Goal: Task Accomplishment & Management: Complete application form

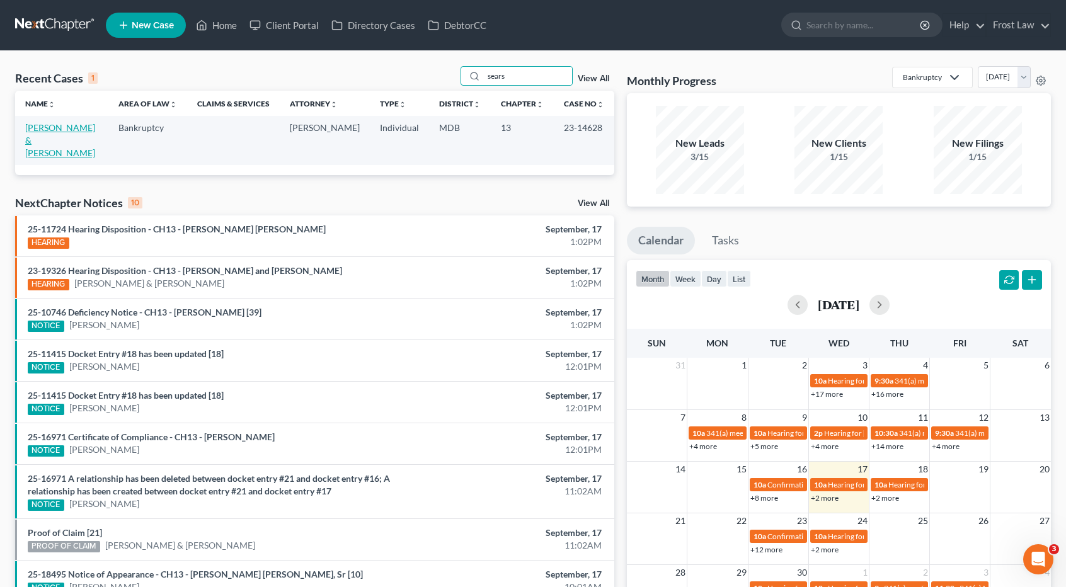
click at [28, 130] on link "[PERSON_NAME] & [PERSON_NAME]" at bounding box center [60, 140] width 70 height 36
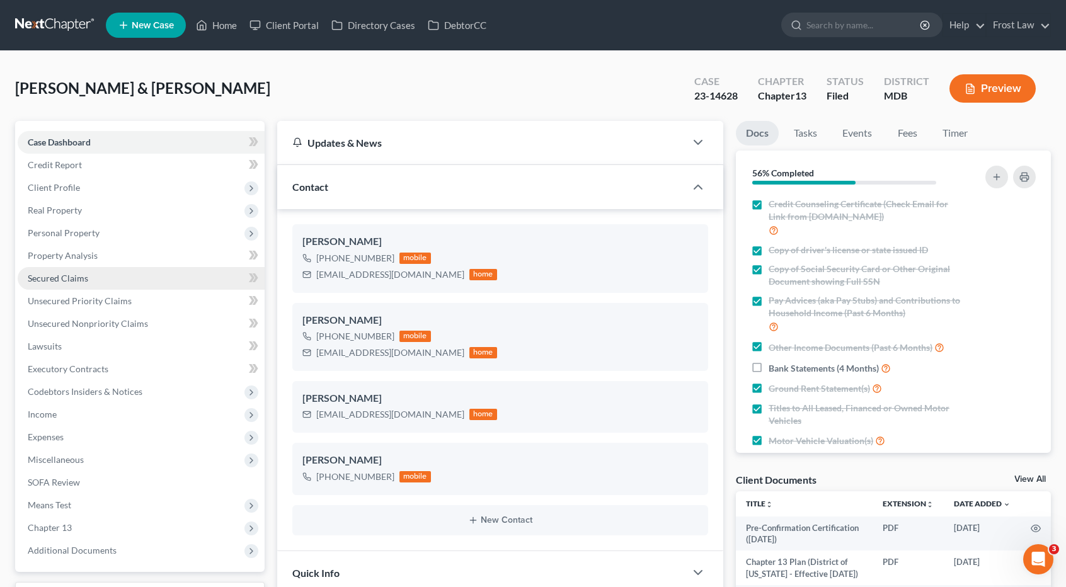
scroll to position [2125, 0]
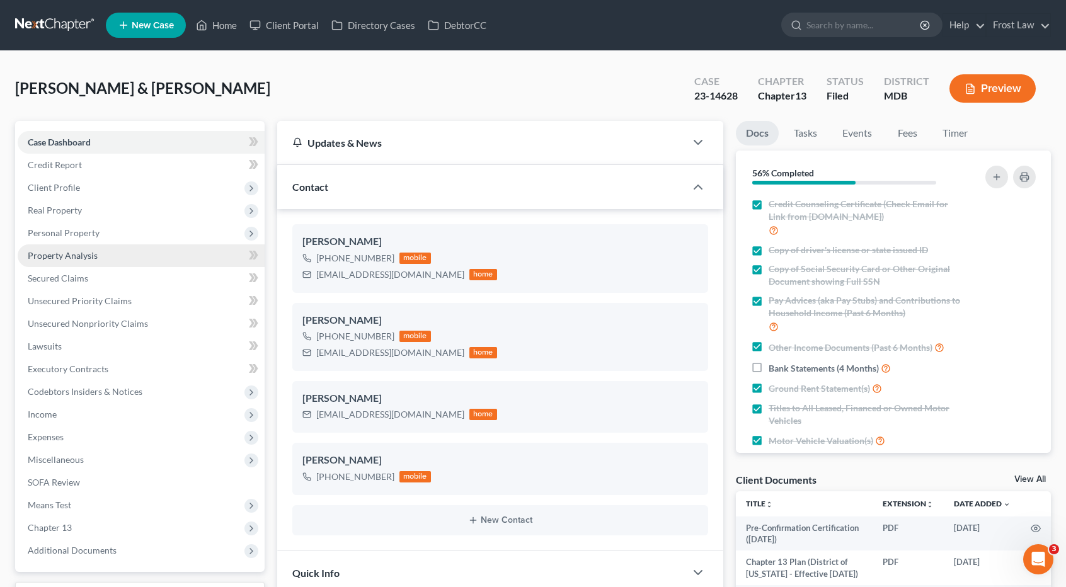
click at [92, 263] on link "Property Analysis" at bounding box center [141, 255] width 247 height 23
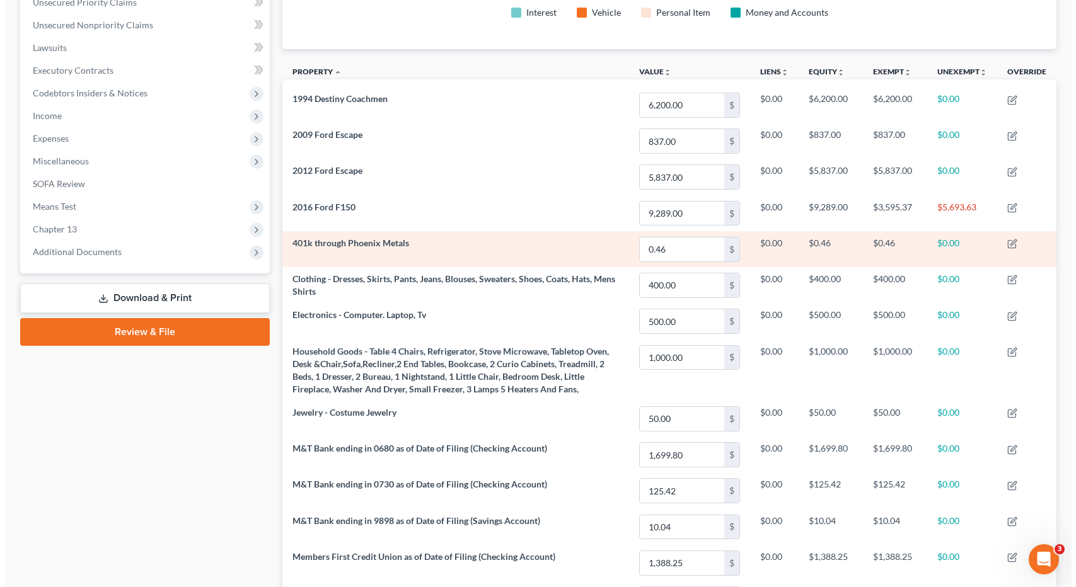
scroll to position [273, 0]
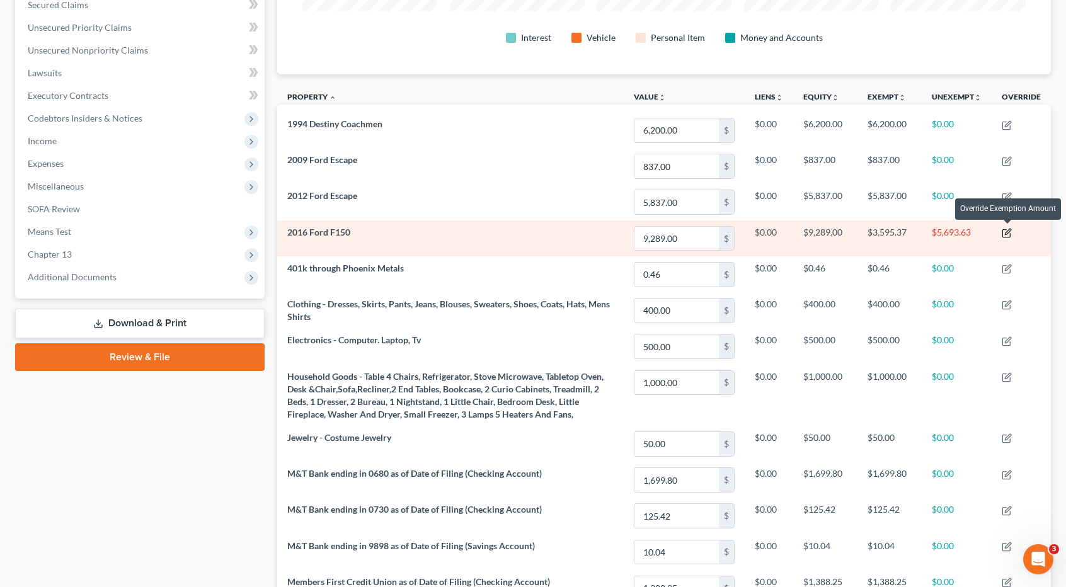
click at [1005, 229] on icon "button" at bounding box center [1007, 233] width 10 height 10
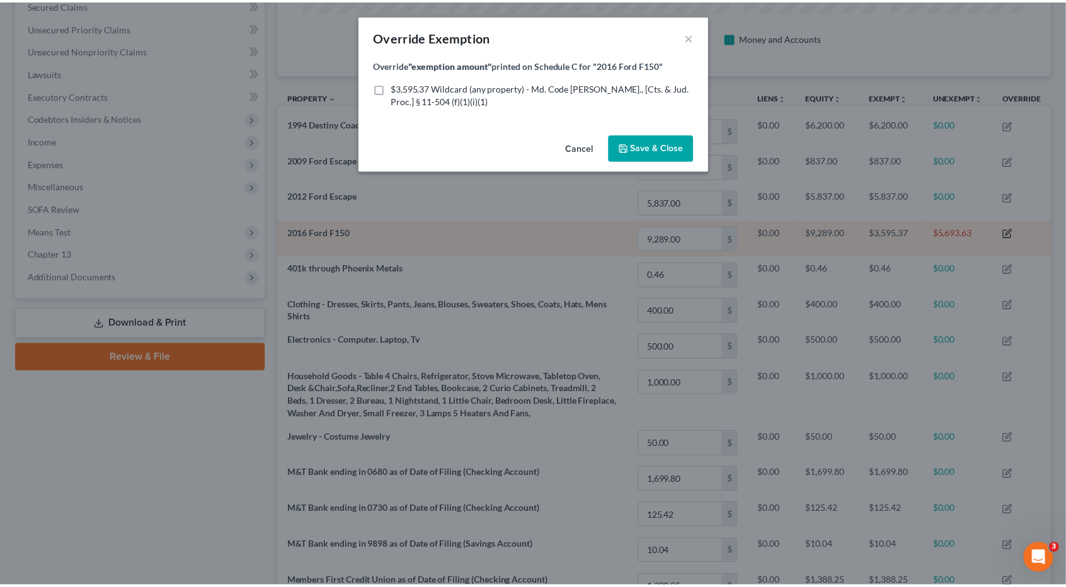
scroll to position [227, 781]
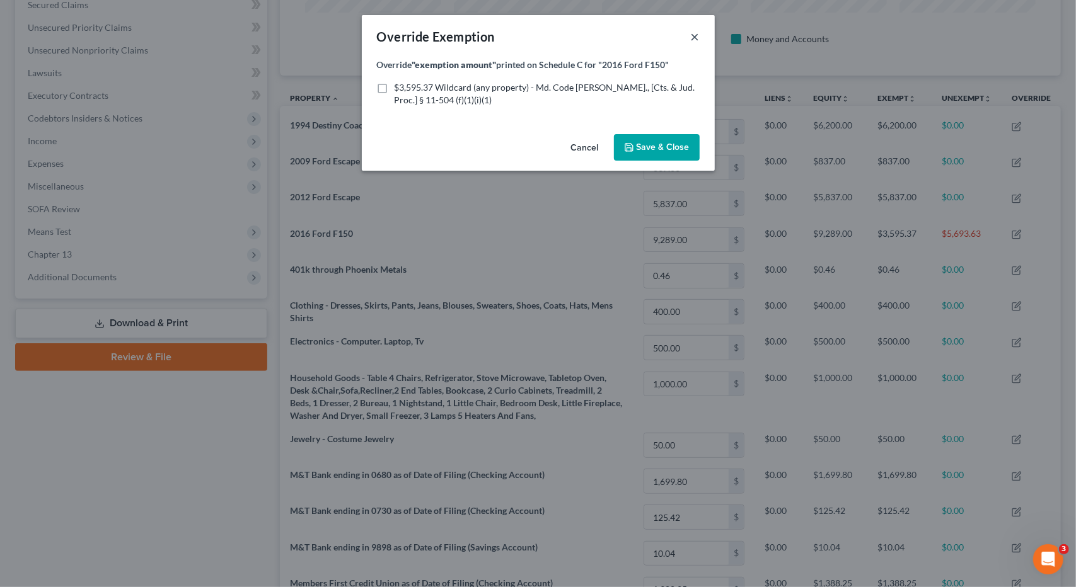
click at [694, 38] on button "×" at bounding box center [695, 36] width 9 height 15
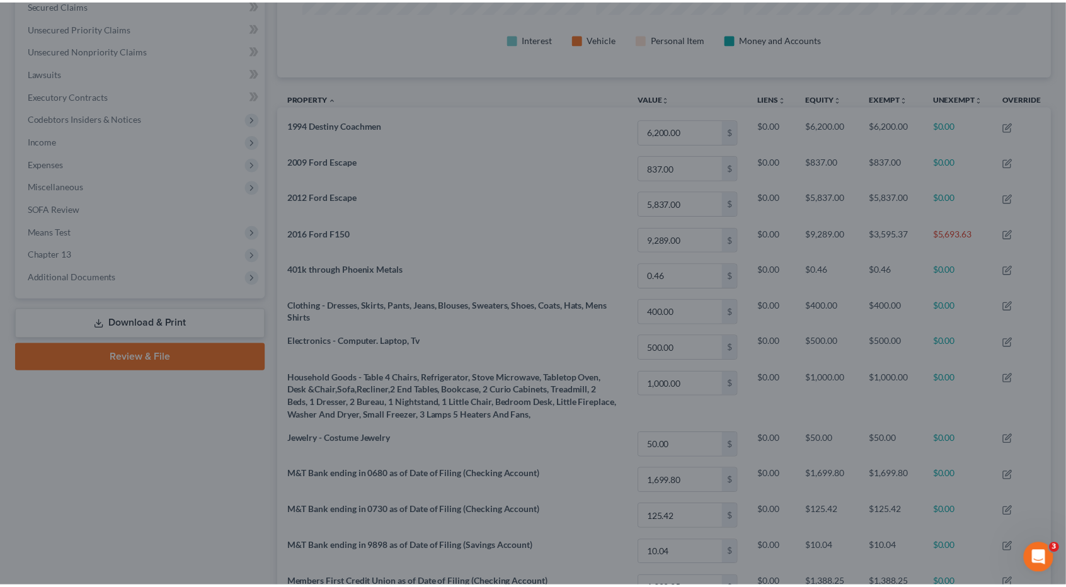
scroll to position [0, 0]
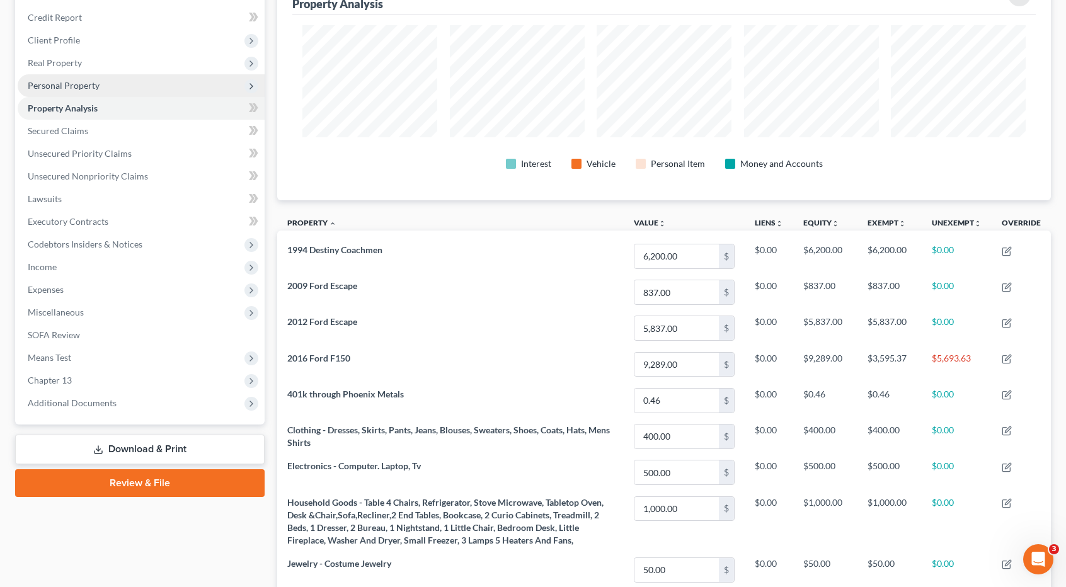
click at [100, 90] on span "Personal Property" at bounding box center [141, 85] width 247 height 23
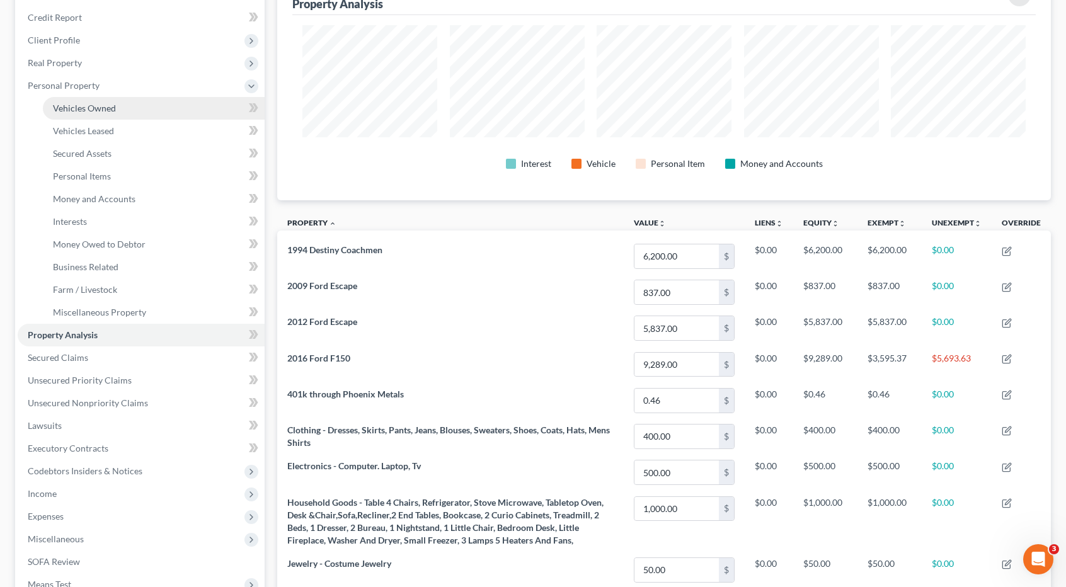
click at [95, 109] on span "Vehicles Owned" at bounding box center [84, 108] width 63 height 11
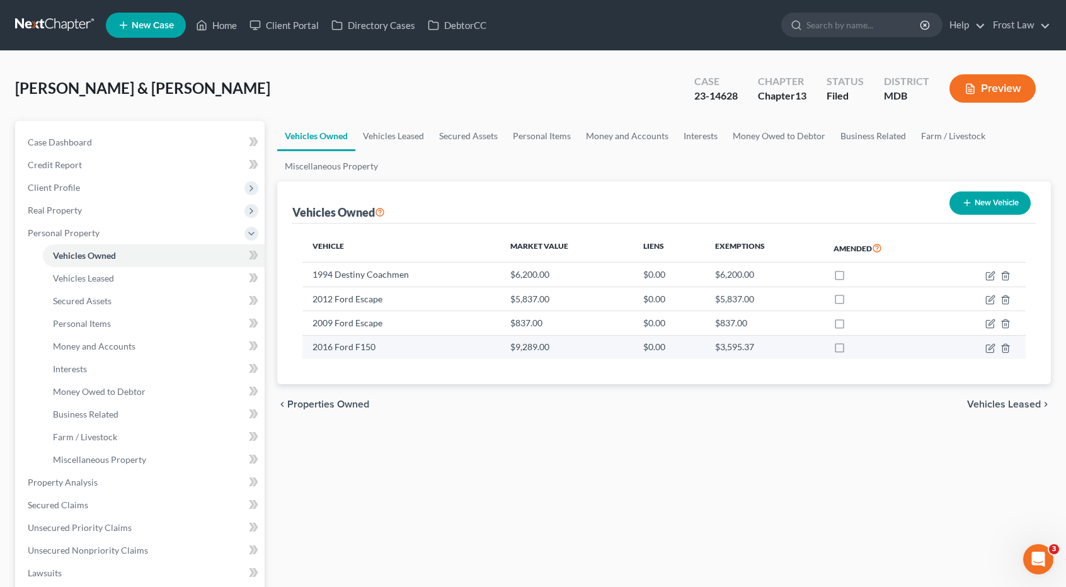
click at [984, 347] on td at bounding box center [983, 347] width 86 height 24
click at [988, 346] on icon "button" at bounding box center [990, 348] width 10 height 10
select select "0"
select select "10"
select select "2"
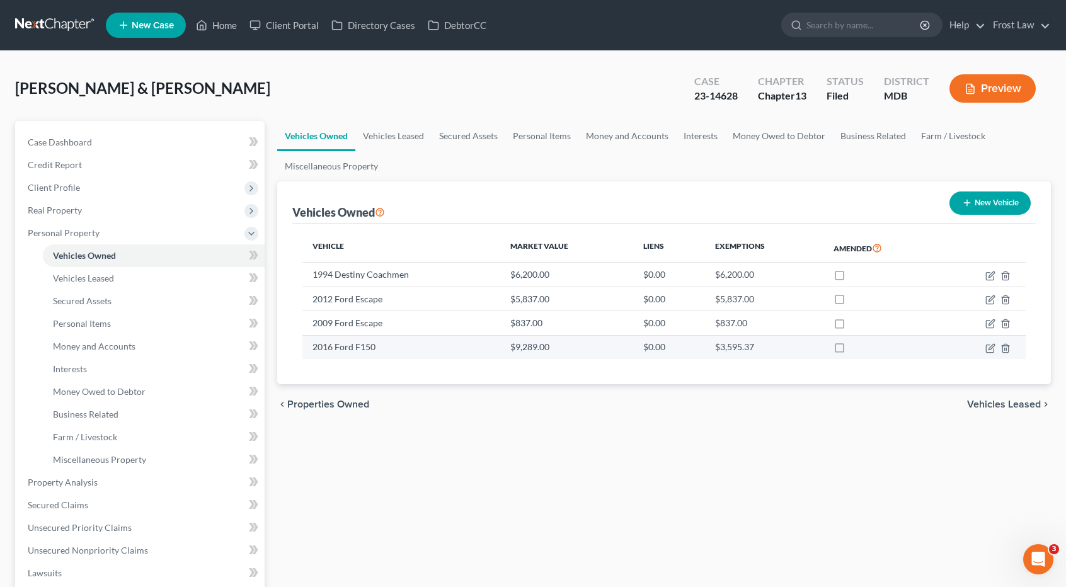
select select "0"
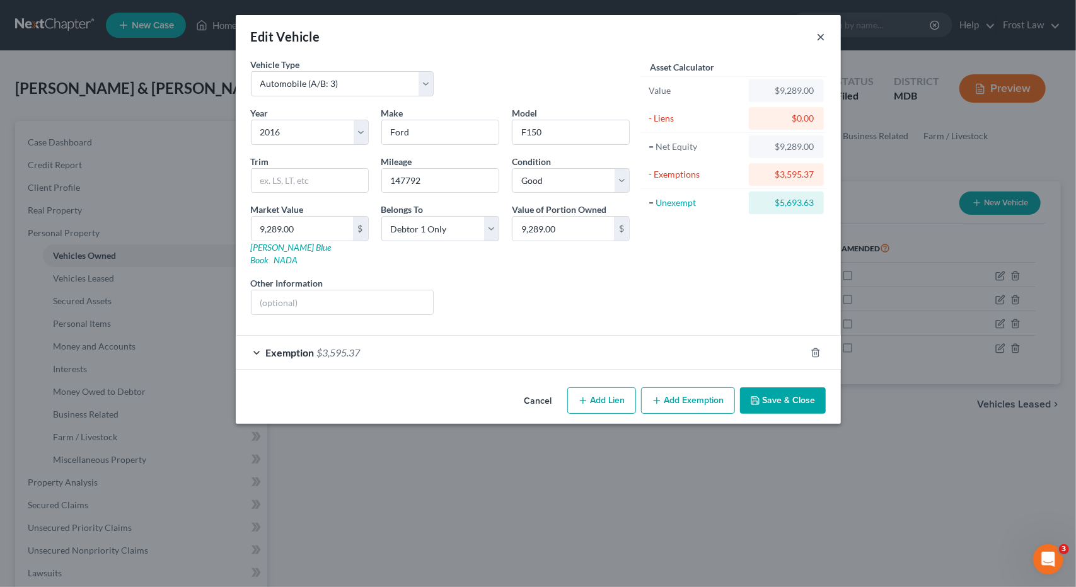
click at [821, 37] on button "×" at bounding box center [821, 36] width 9 height 15
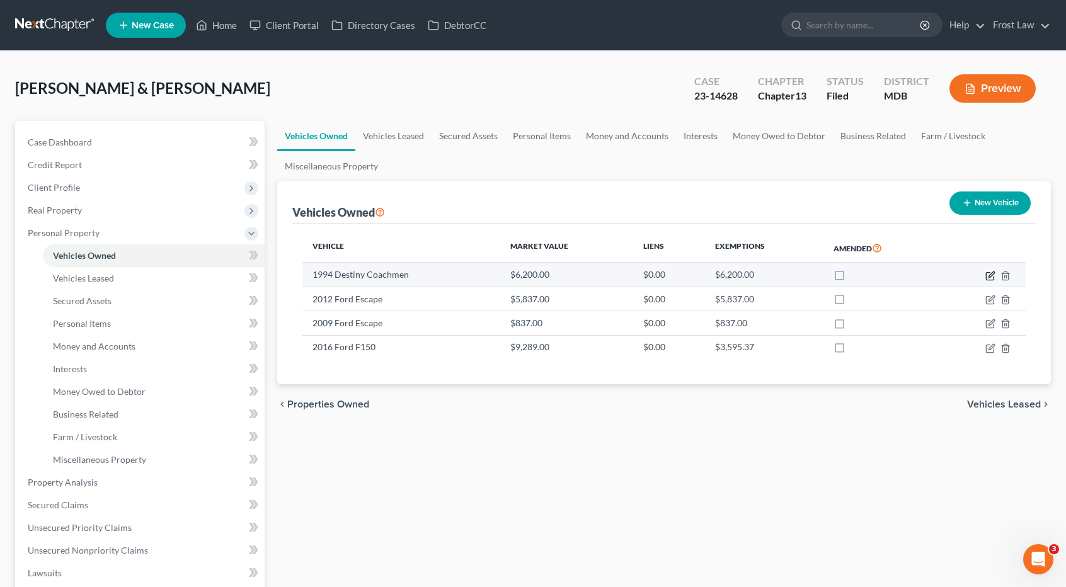
click at [987, 274] on icon "button" at bounding box center [990, 276] width 8 height 8
select select "5"
select select "32"
select select "3"
select select "2"
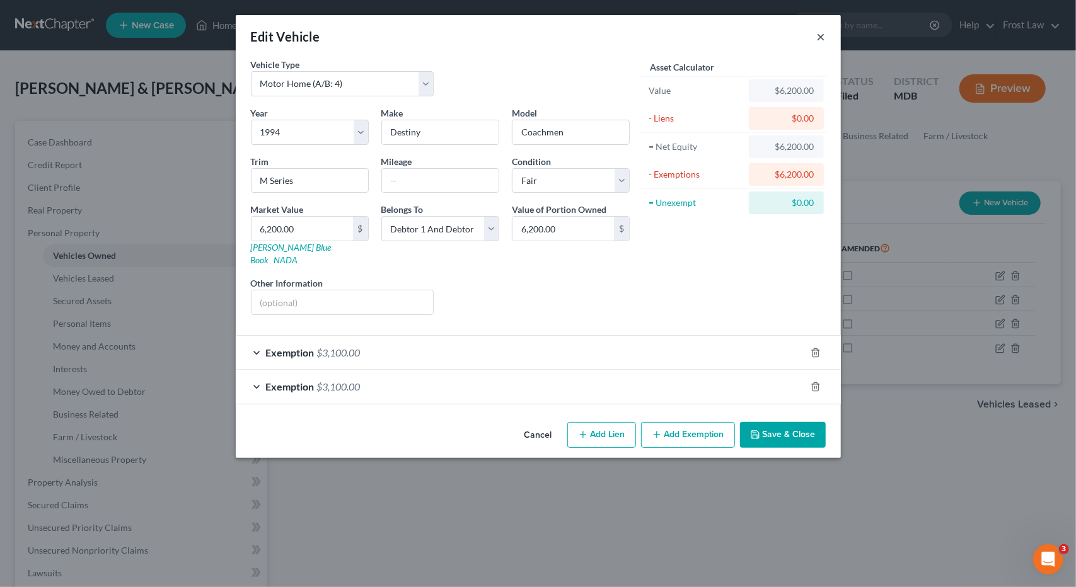
click at [822, 38] on button "×" at bounding box center [821, 36] width 9 height 15
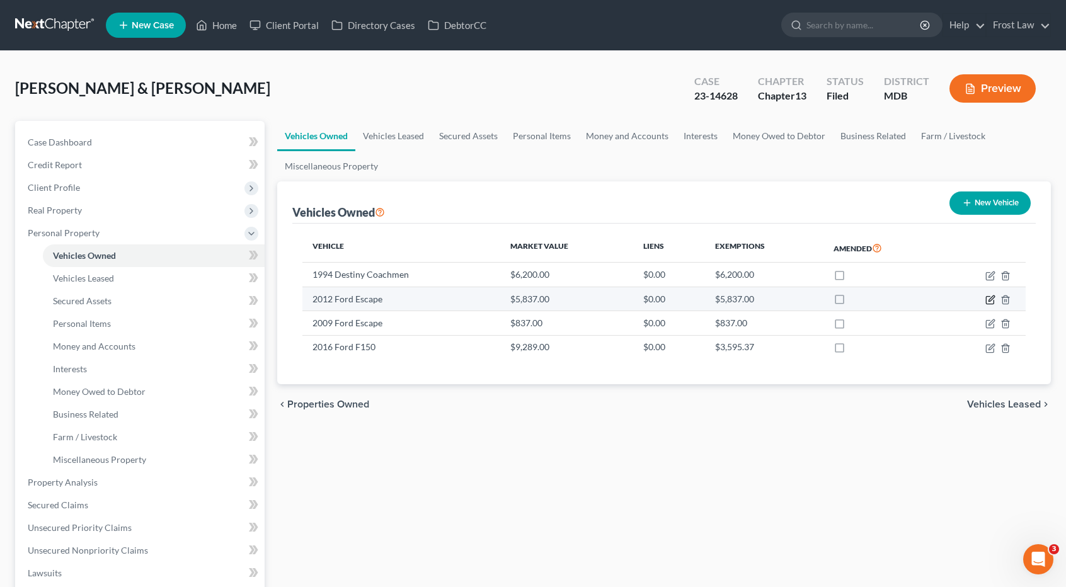
click at [988, 304] on icon "button" at bounding box center [990, 300] width 10 height 10
select select "0"
select select "14"
select select "3"
select select "2"
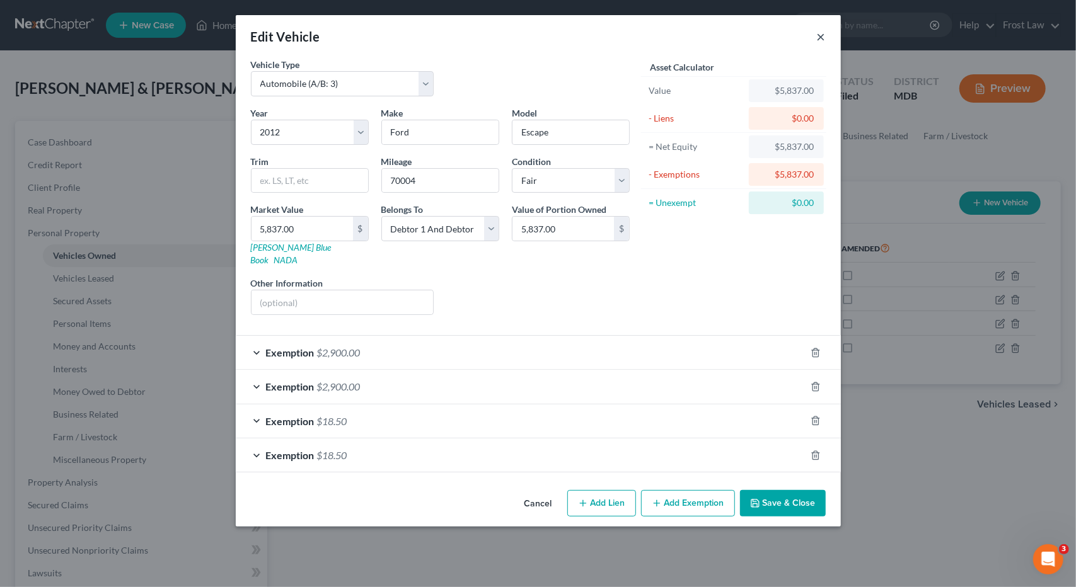
click at [824, 35] on button "×" at bounding box center [821, 36] width 9 height 15
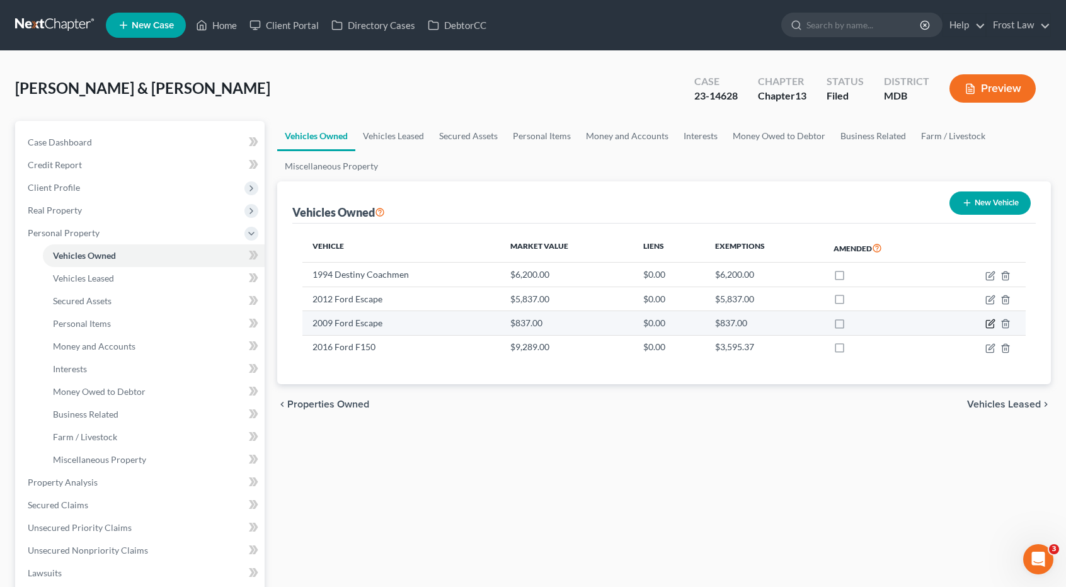
click at [990, 325] on icon "button" at bounding box center [990, 324] width 10 height 10
select select "0"
select select "17"
select select "4"
select select "2"
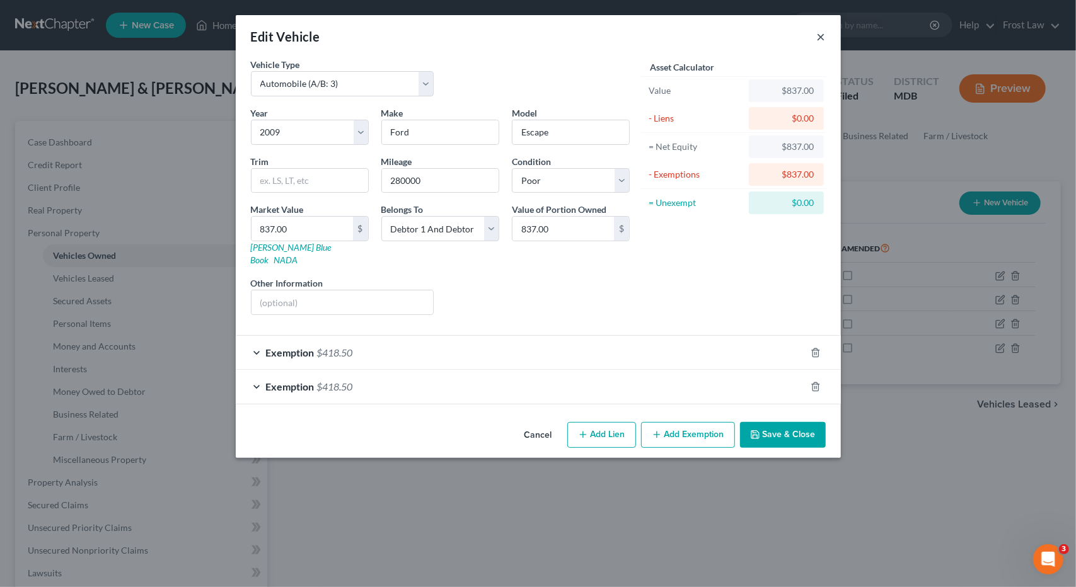
click at [820, 40] on button "×" at bounding box center [821, 36] width 9 height 15
